Goal: Navigation & Orientation: Find specific page/section

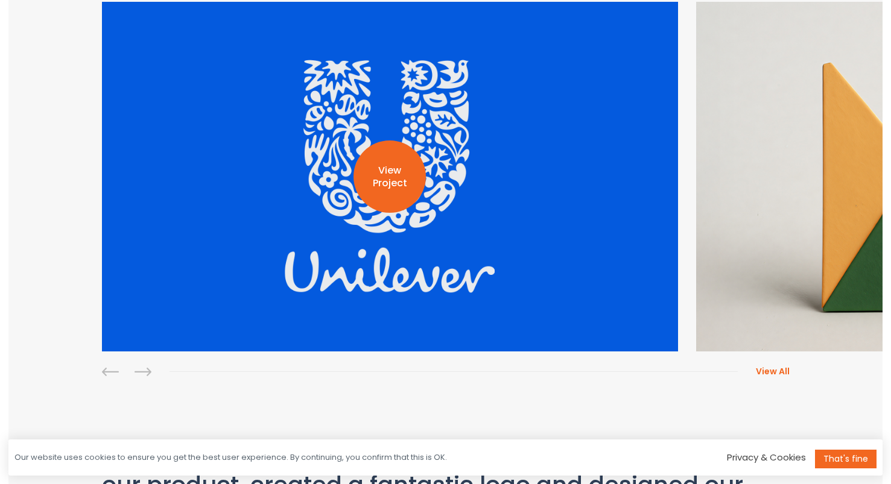
scroll to position [335, 0]
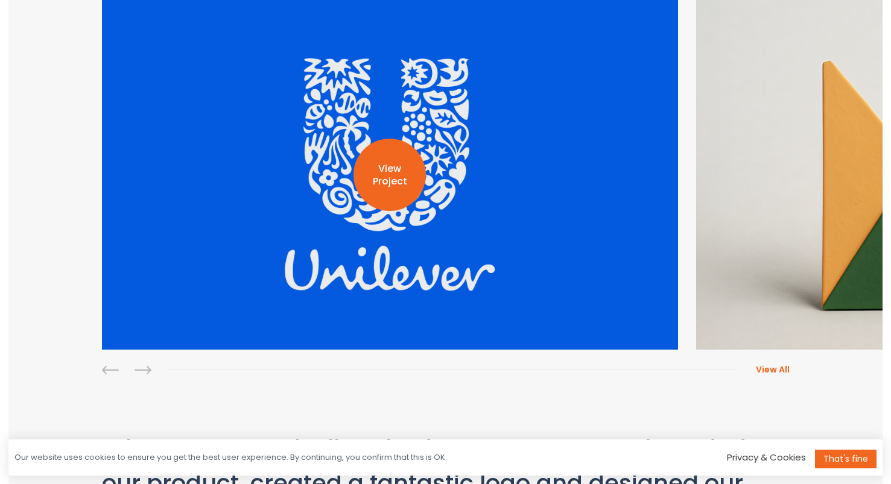
click at [340, 233] on div "View Project" at bounding box center [390, 175] width 576 height 350
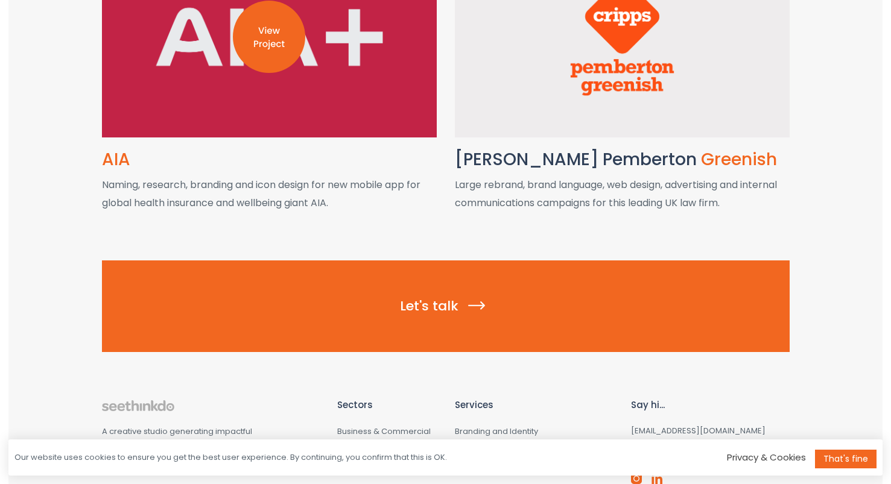
scroll to position [1717, 0]
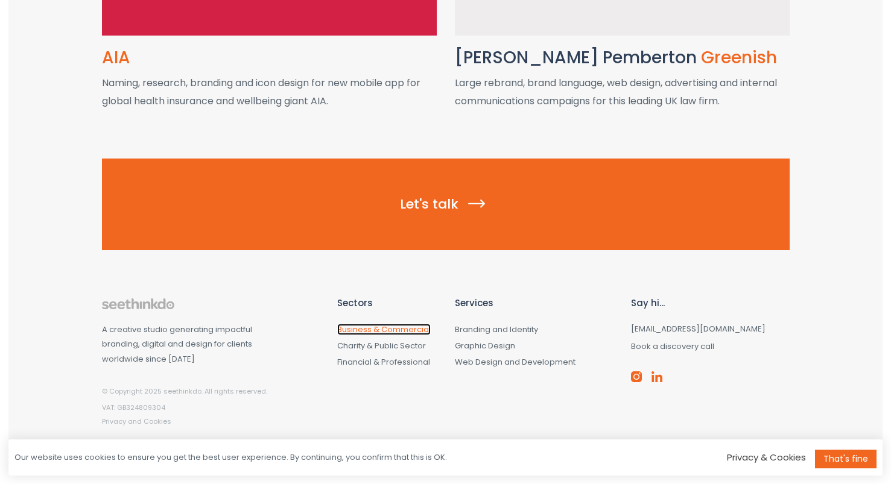
click at [385, 329] on link "Business & Commercial" at bounding box center [383, 329] width 93 height 11
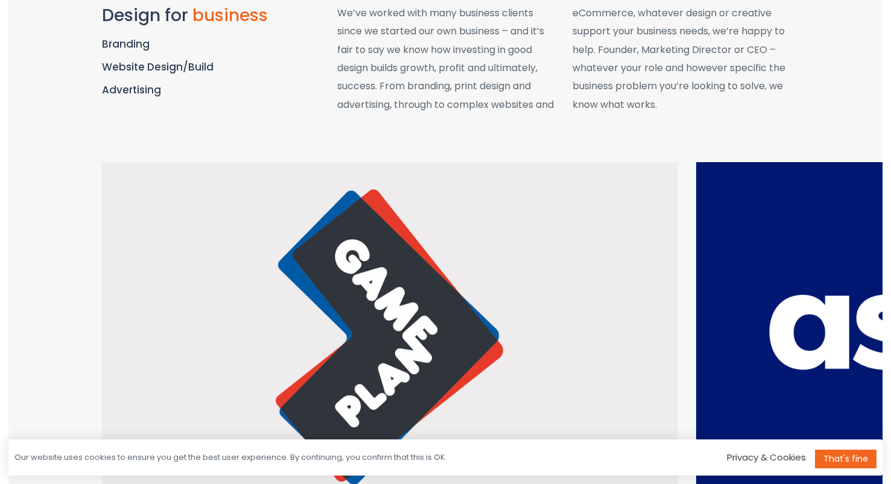
scroll to position [941, 0]
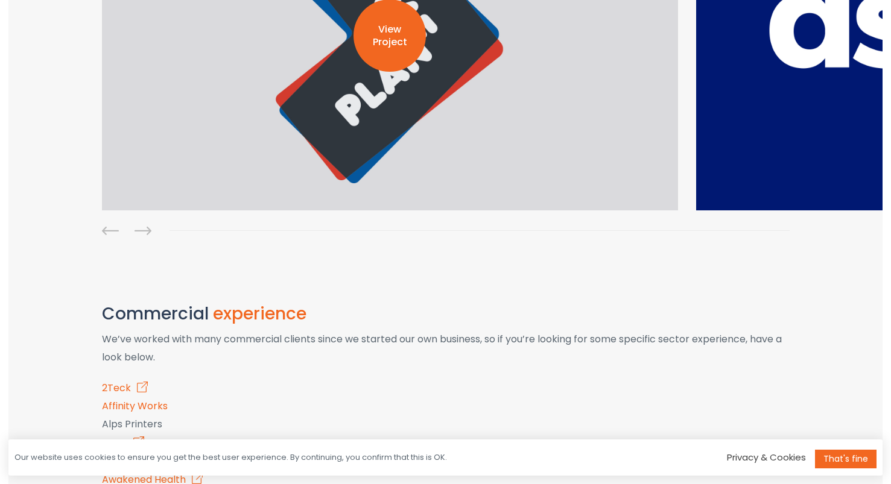
drag, startPoint x: 651, startPoint y: 106, endPoint x: 421, endPoint y: 128, distance: 231.0
click at [434, 120] on div "View Project" at bounding box center [390, 36] width 576 height 350
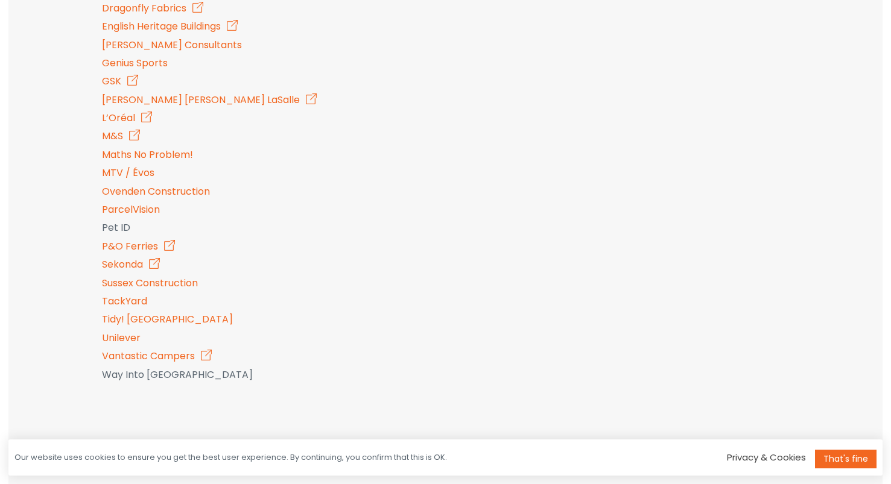
scroll to position [1586, 0]
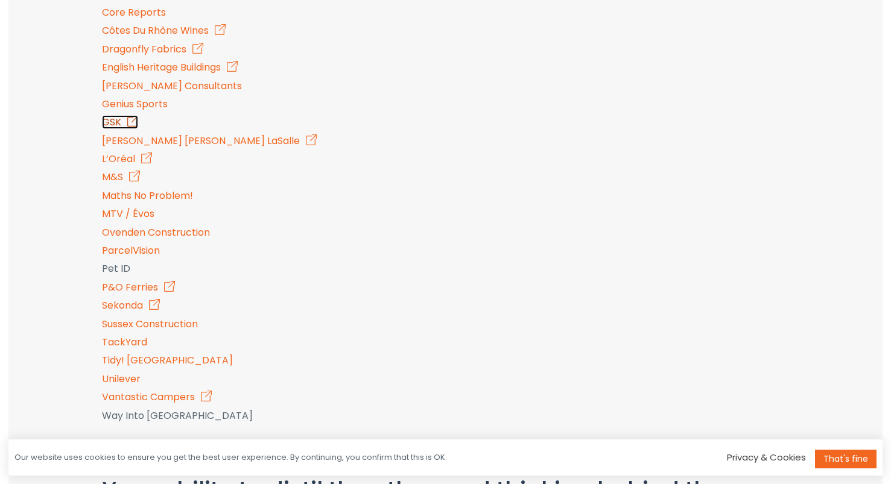
click at [118, 122] on link "GSK" at bounding box center [120, 122] width 36 height 14
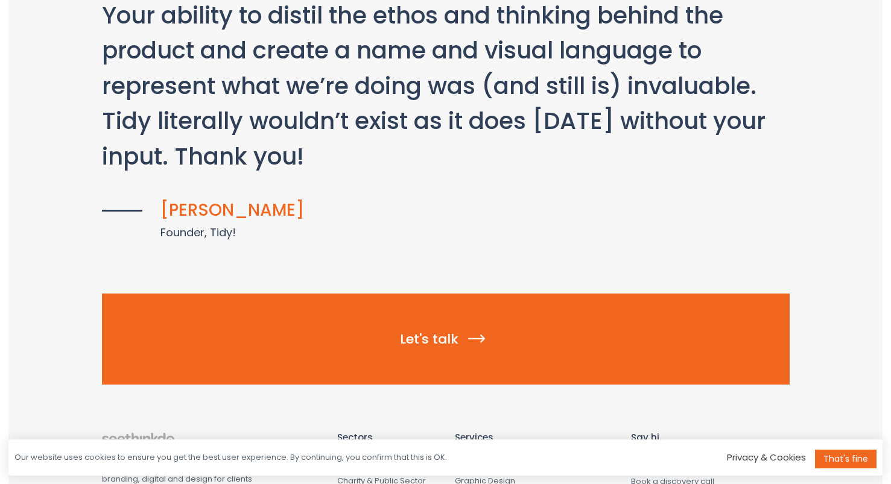
scroll to position [2128, 0]
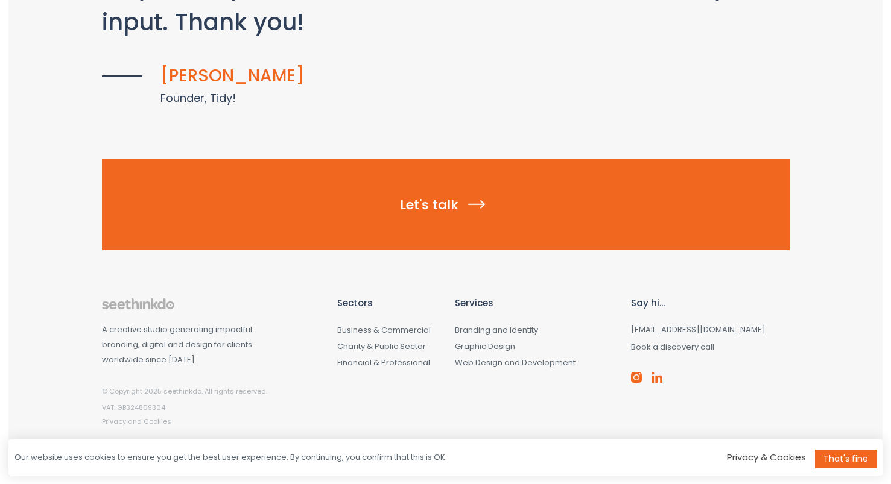
click at [835, 452] on link "That's fine" at bounding box center [846, 459] width 62 height 19
click at [636, 379] on img at bounding box center [636, 377] width 13 height 13
